Goal: Task Accomplishment & Management: Manage account settings

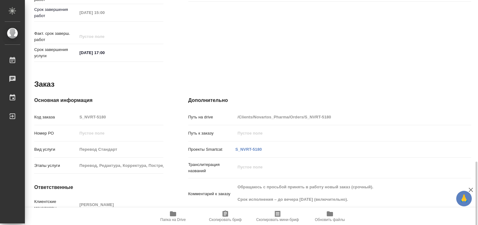
scroll to position [312, 0]
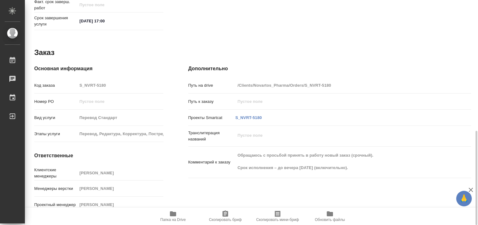
click at [165, 216] on span "Папка на Drive" at bounding box center [173, 216] width 45 height 12
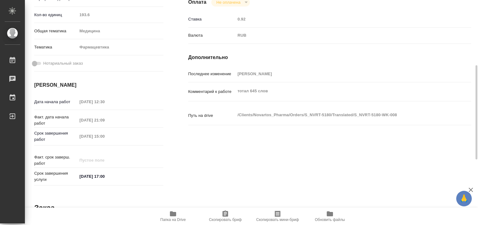
scroll to position [1, 0]
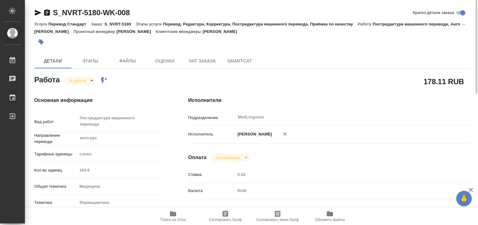
click at [85, 80] on body "🙏 .cls-1 fill:#fff; AWATERA [PERSON_NAME] 0 Чаты График Выйти S_NVRT-5180-WK-00…" at bounding box center [239, 112] width 478 height 225
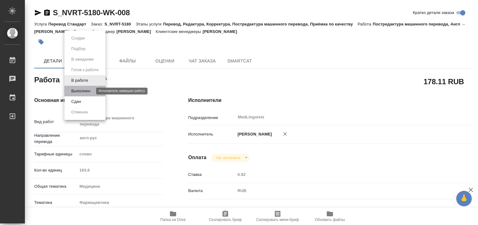
click at [85, 91] on button "Выполнен" at bounding box center [80, 91] width 23 height 7
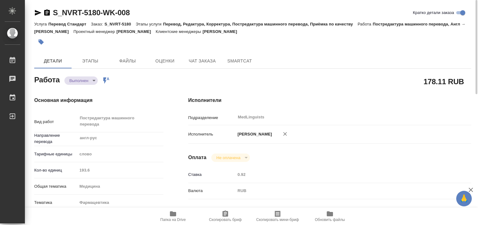
type textarea "x"
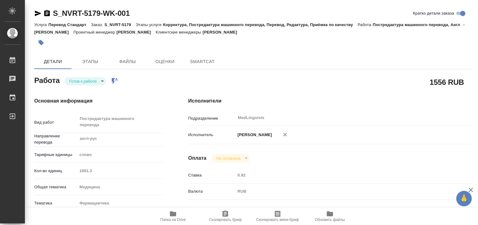
type textarea "x"
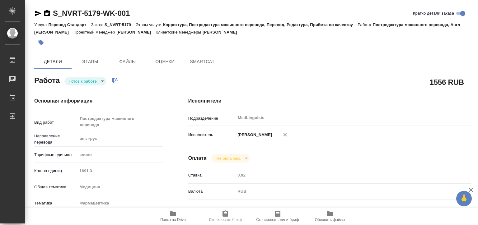
type textarea "x"
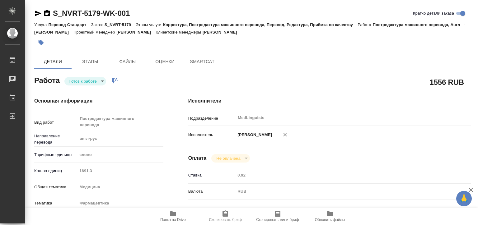
type textarea "x"
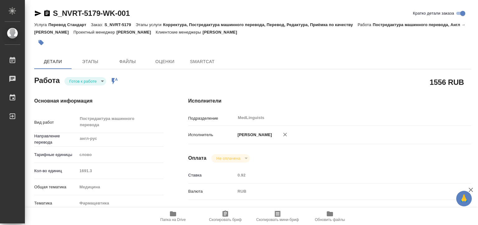
type textarea "x"
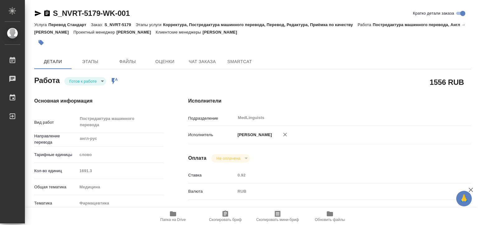
type textarea "x"
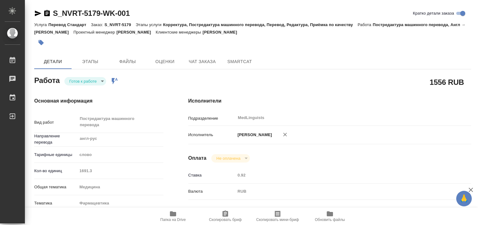
type textarea "x"
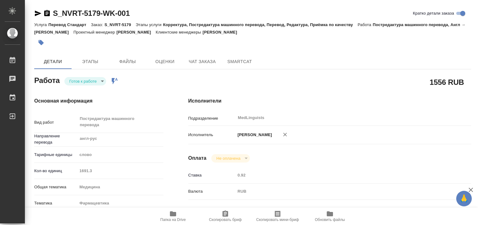
click at [88, 80] on body "🙏 .cls-1 fill:#fff; AWATERA Matveeva Elena Работы 0 Чаты График Выйти S_NVRT-51…" at bounding box center [239, 112] width 478 height 225
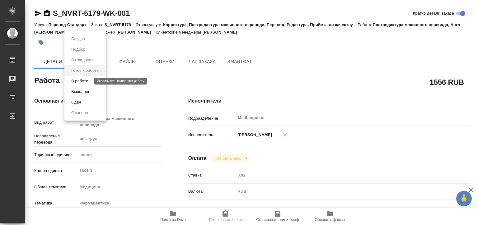
click at [84, 78] on button "В работе" at bounding box center [79, 81] width 21 height 7
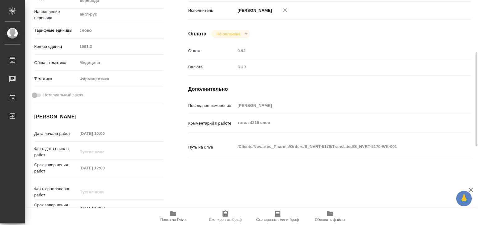
scroll to position [218, 0]
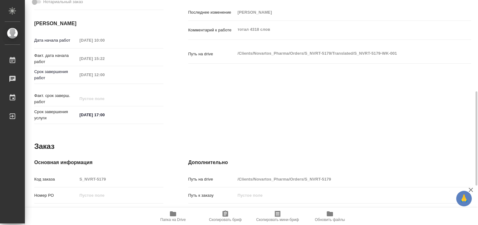
type textarea "x"
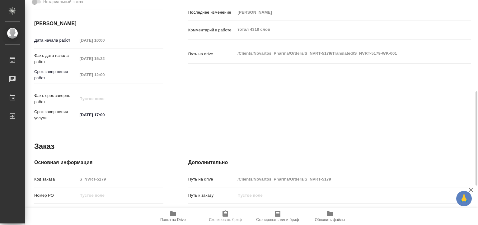
type textarea "x"
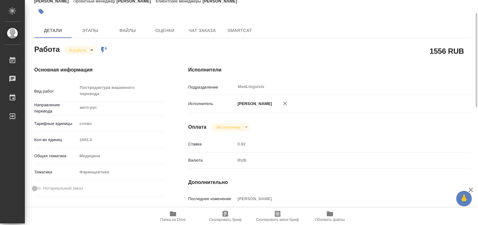
scroll to position [0, 0]
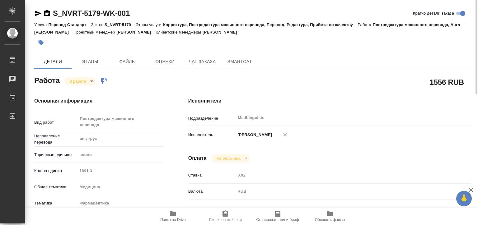
type textarea "x"
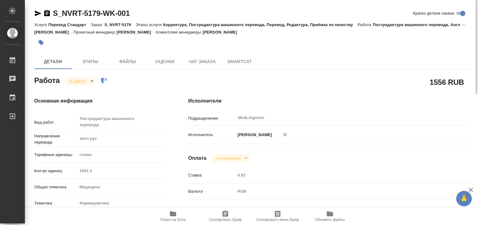
click at [167, 214] on span "Папка на Drive" at bounding box center [173, 216] width 45 height 12
drag, startPoint x: 131, startPoint y: 11, endPoint x: 50, endPoint y: 12, distance: 80.9
click at [50, 12] on div "S_NVRT-5179-WK-001 Кратко детали заказа" at bounding box center [252, 13] width 437 height 10
copy link "S_NVRT-5179-WK-001"
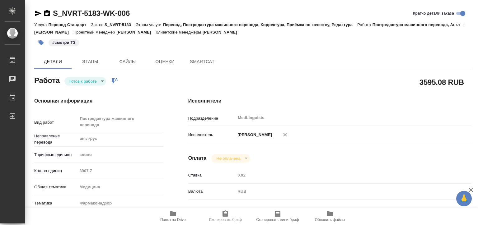
type textarea "x"
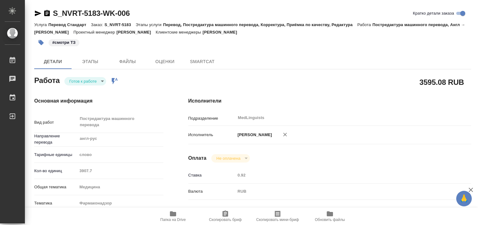
type textarea "x"
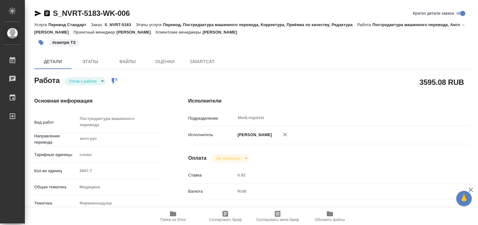
type textarea "x"
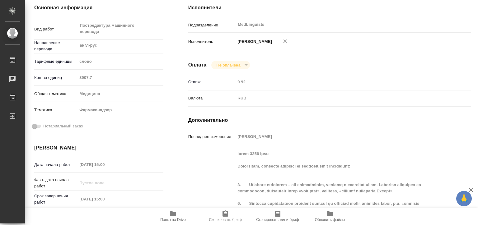
scroll to position [125, 0]
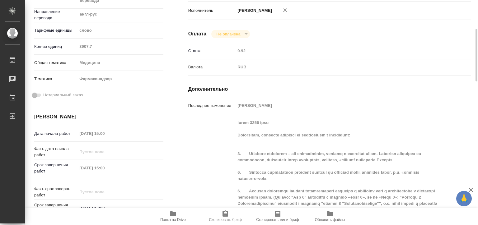
type textarea "x"
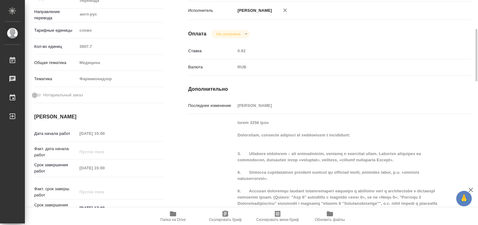
scroll to position [0, 0]
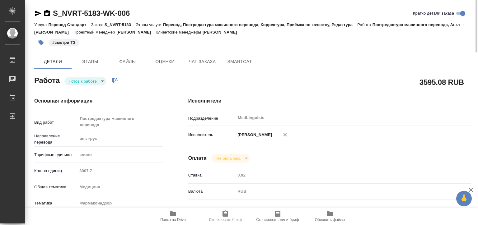
type textarea "x"
